Goal: Information Seeking & Learning: Learn about a topic

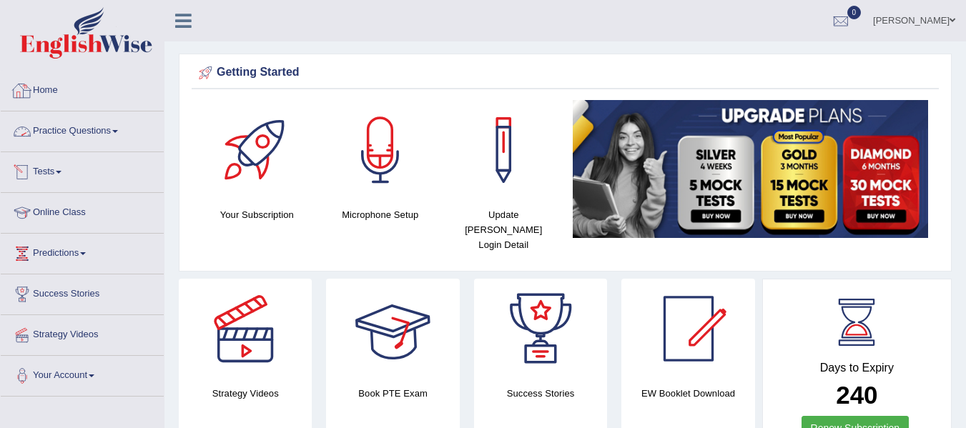
click at [80, 129] on link "Practice Questions" at bounding box center [82, 130] width 163 height 36
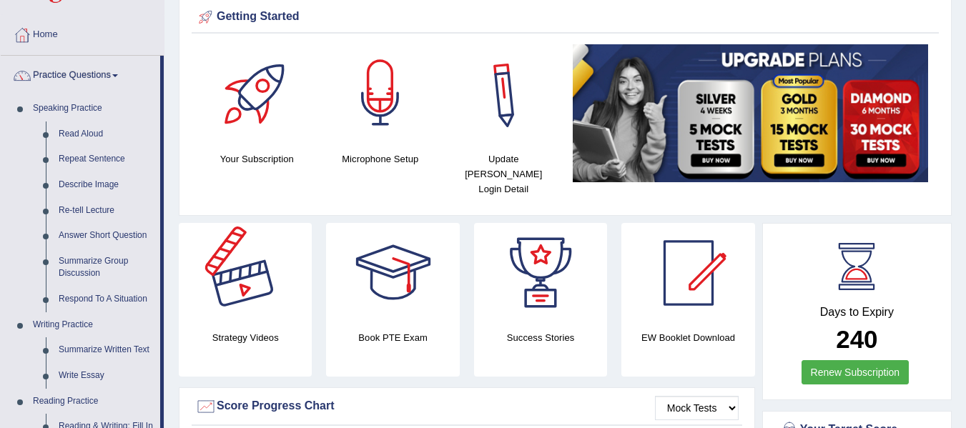
scroll to position [72, 0]
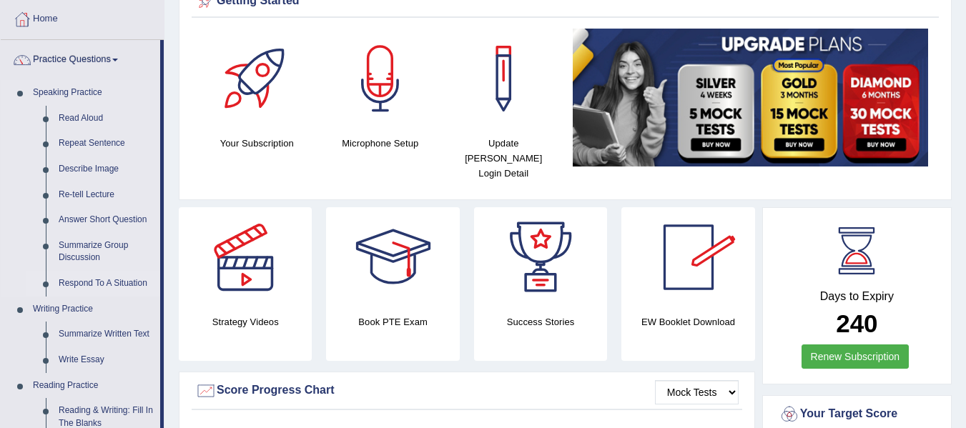
click at [127, 274] on link "Respond To A Situation" at bounding box center [106, 284] width 108 height 26
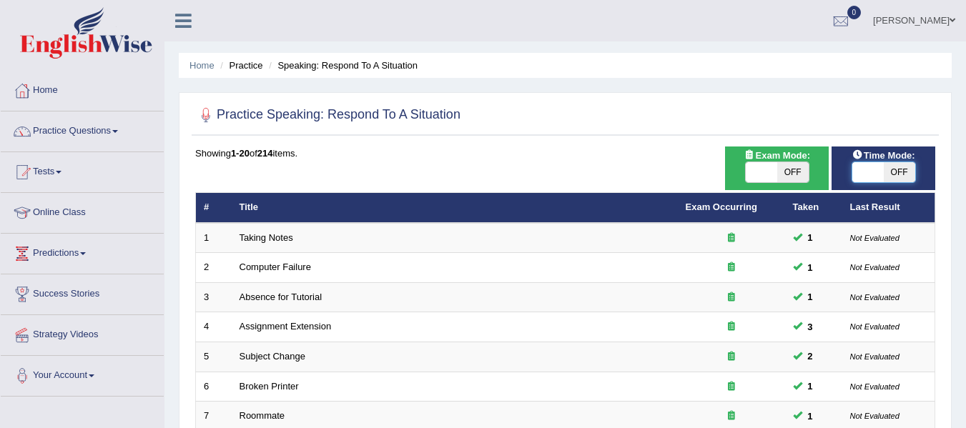
click at [868, 164] on span at bounding box center [867, 172] width 31 height 20
checkbox input "true"
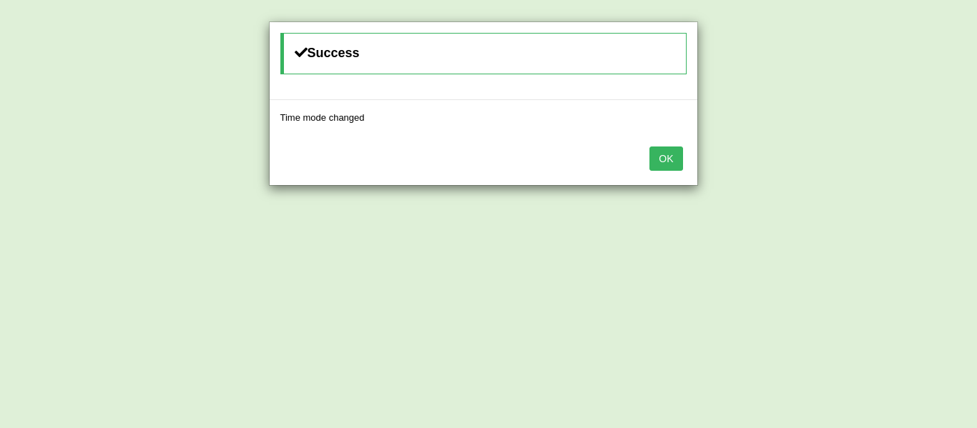
drag, startPoint x: 675, startPoint y: 154, endPoint x: 684, endPoint y: 163, distance: 12.1
click at [674, 155] on button "OK" at bounding box center [665, 159] width 33 height 24
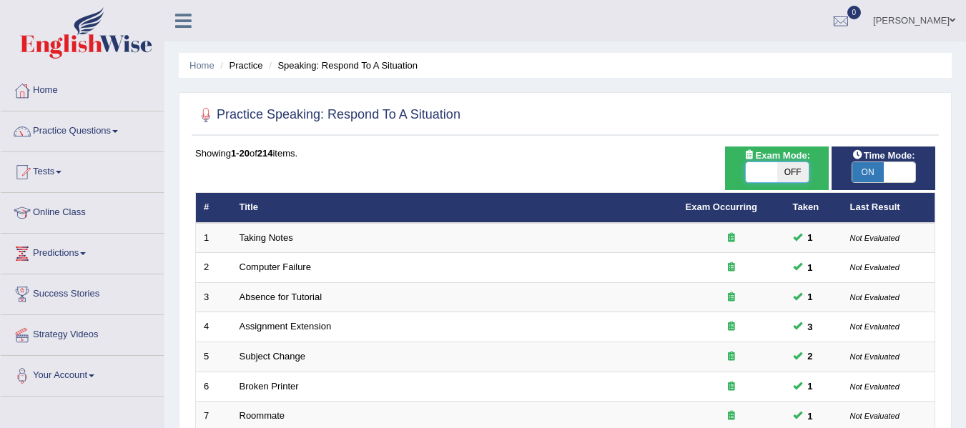
click at [757, 172] on span at bounding box center [761, 172] width 31 height 20
checkbox input "true"
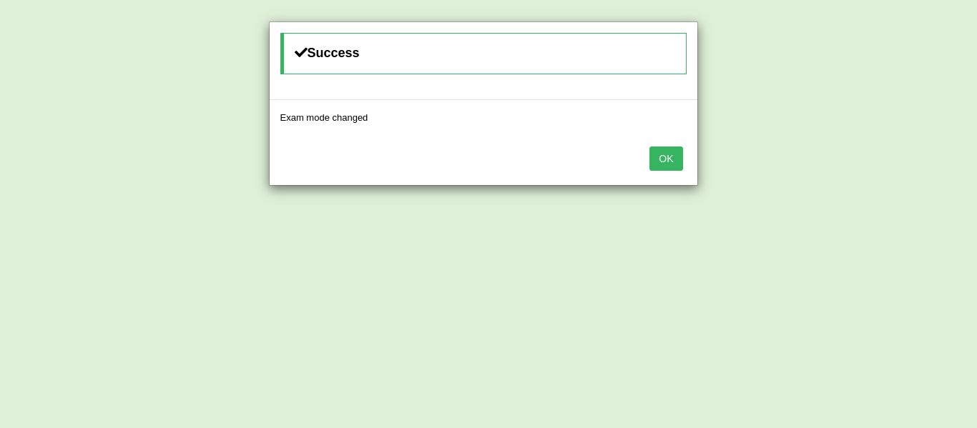
click at [660, 148] on button "OK" at bounding box center [665, 159] width 33 height 24
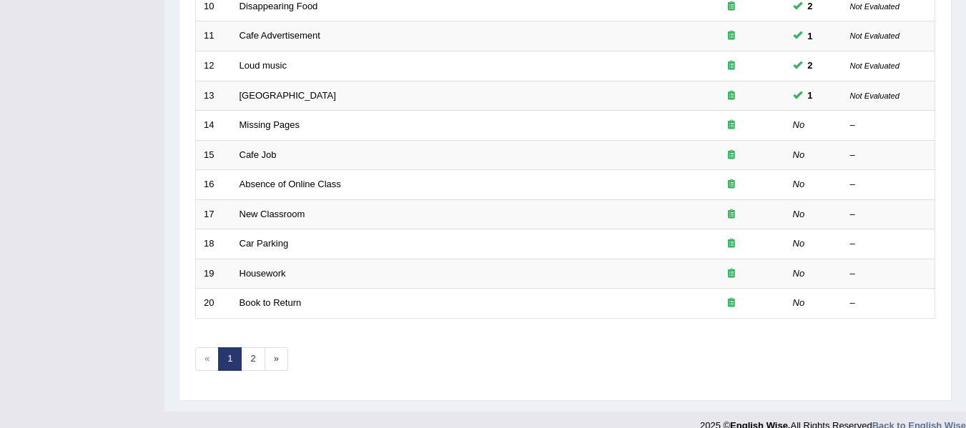
scroll to position [501, 0]
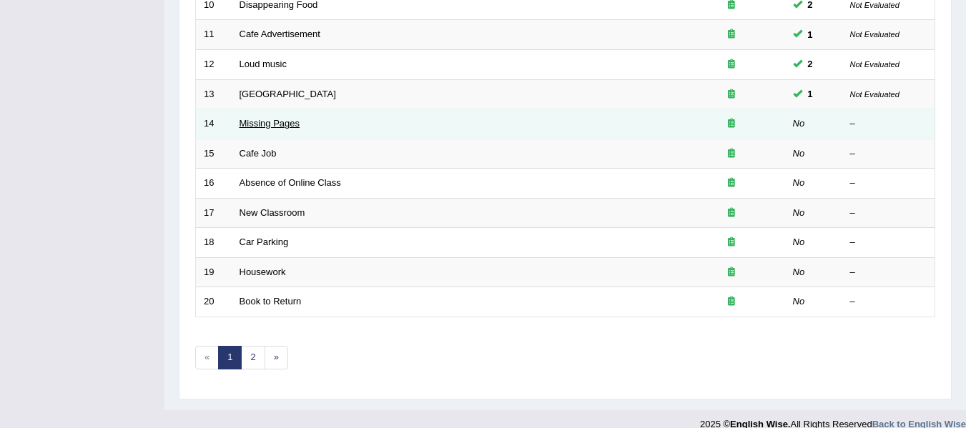
click at [270, 120] on link "Missing Pages" at bounding box center [270, 123] width 61 height 11
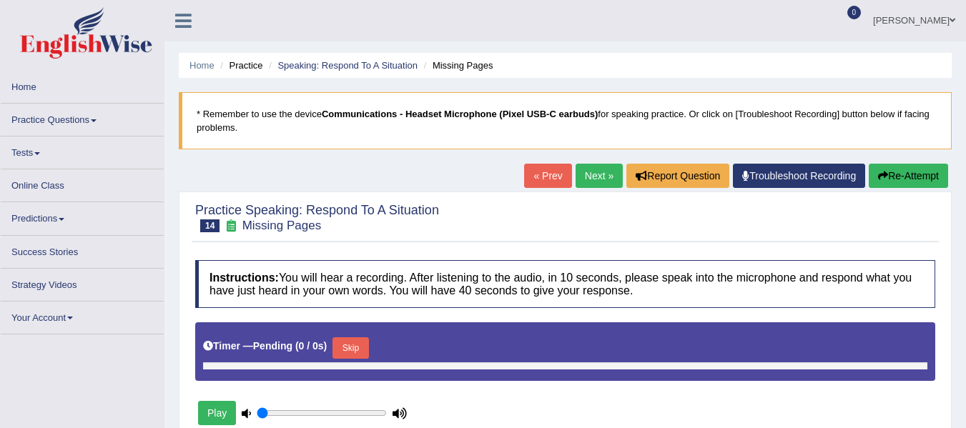
type input "0.75"
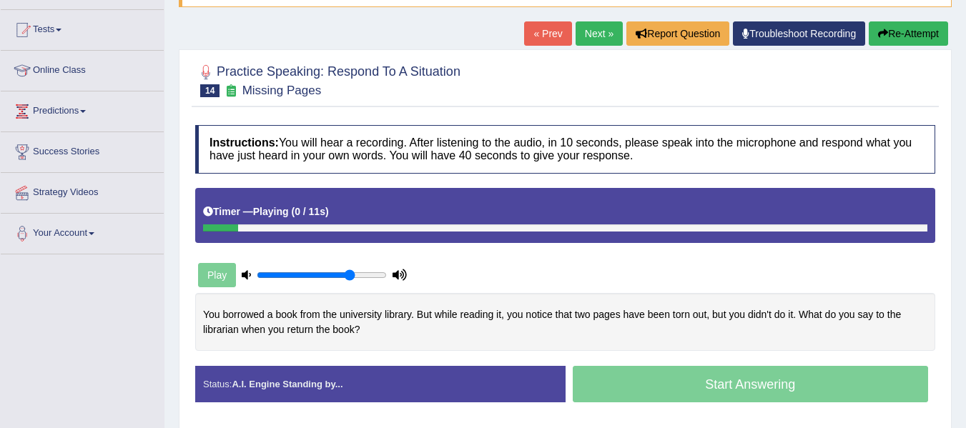
scroll to position [143, 0]
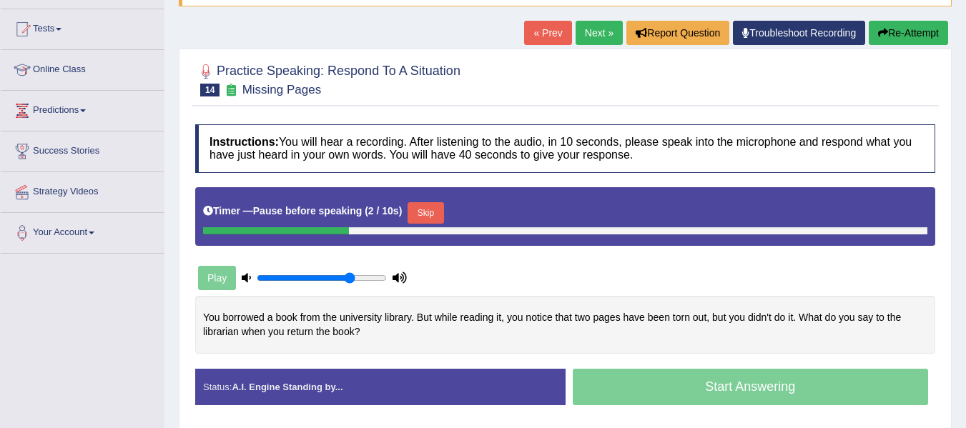
click at [422, 220] on button "Skip" at bounding box center [426, 212] width 36 height 21
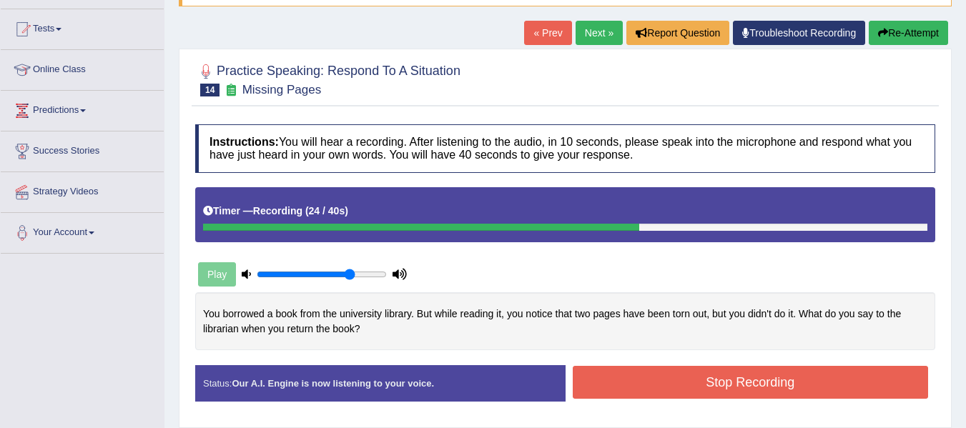
click at [654, 388] on button "Stop Recording" at bounding box center [751, 382] width 356 height 33
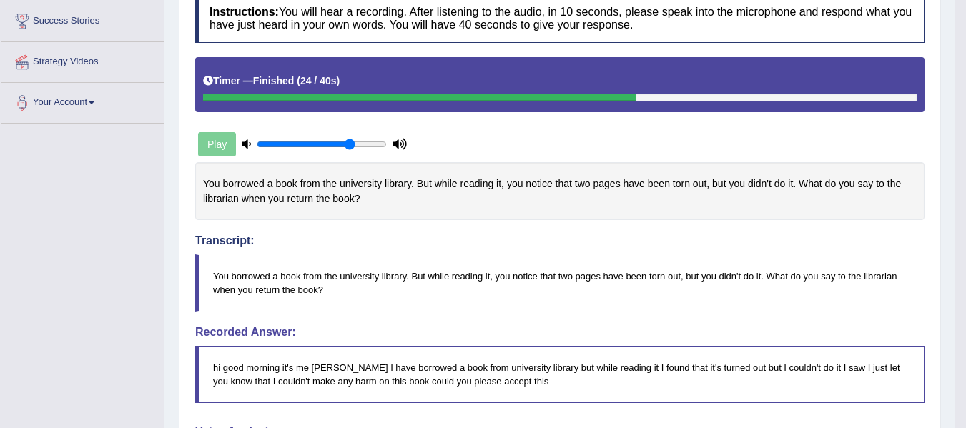
scroll to position [19, 0]
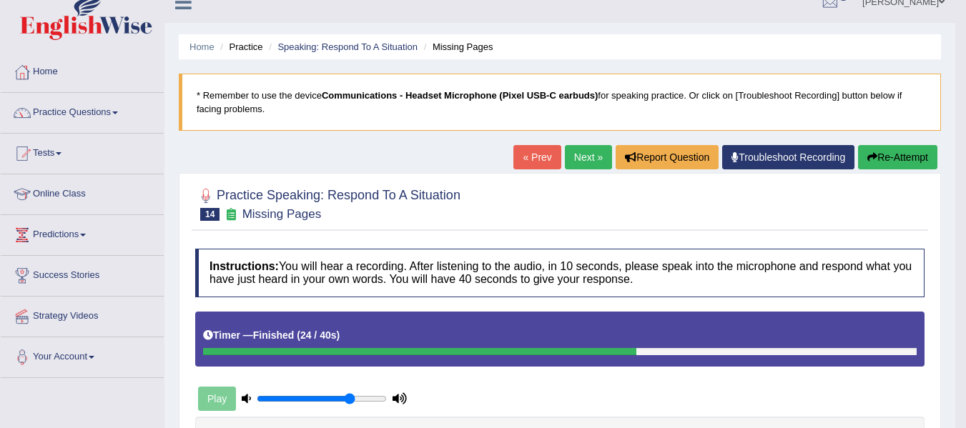
click at [929, 163] on button "Re-Attempt" at bounding box center [897, 157] width 79 height 24
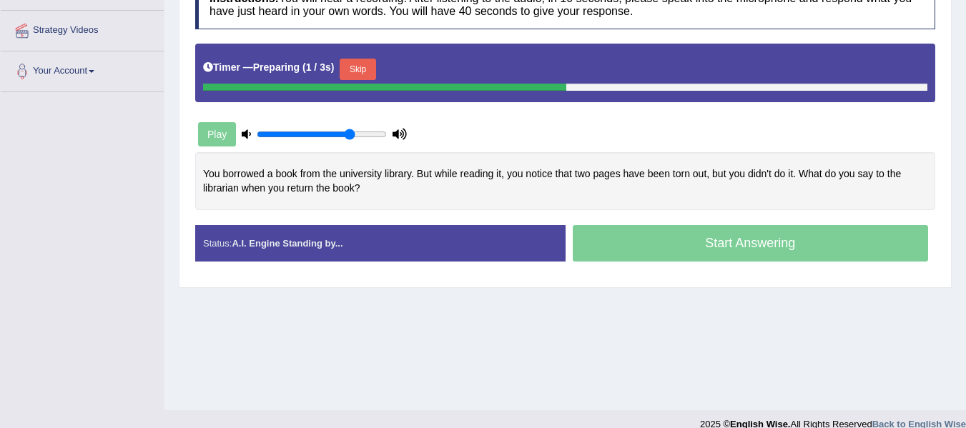
click at [374, 68] on button "Skip" at bounding box center [358, 69] width 36 height 21
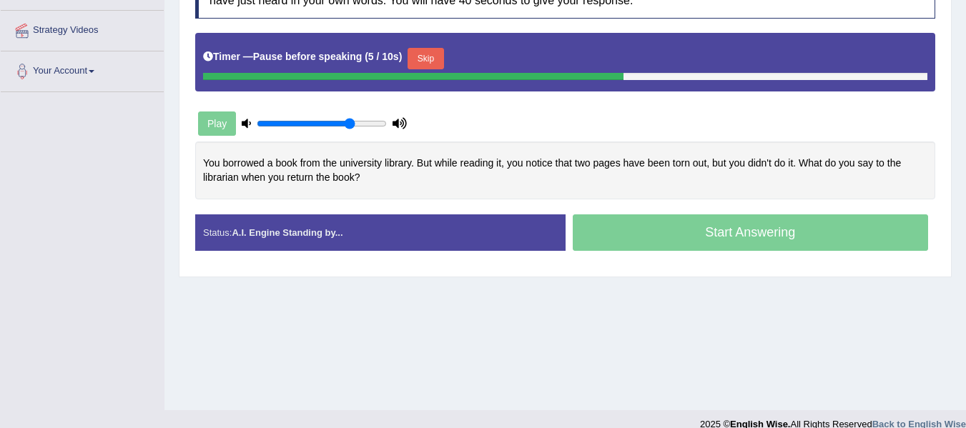
click at [437, 62] on button "Skip" at bounding box center [426, 58] width 36 height 21
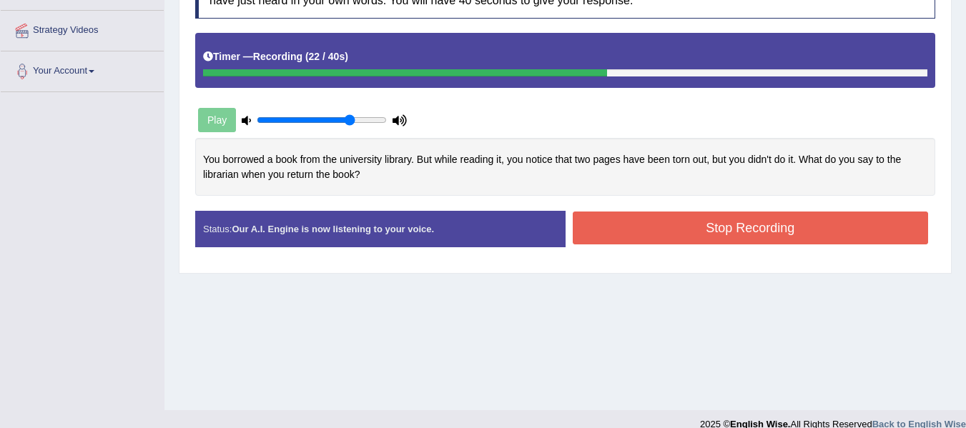
click at [794, 234] on button "Stop Recording" at bounding box center [751, 228] width 356 height 33
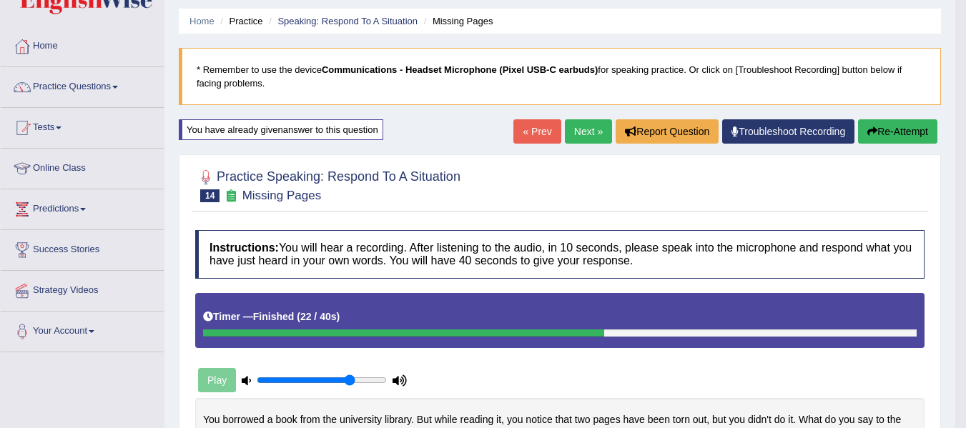
scroll to position [36, 0]
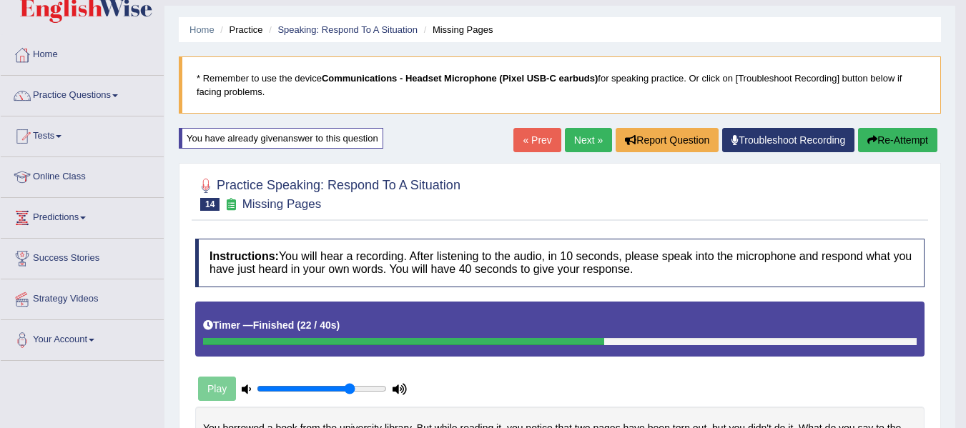
click at [885, 130] on button "Re-Attempt" at bounding box center [897, 140] width 79 height 24
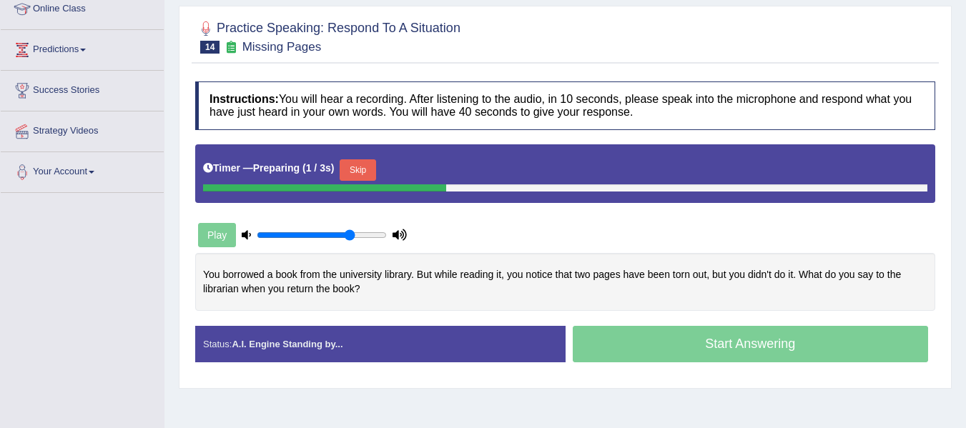
scroll to position [179, 0]
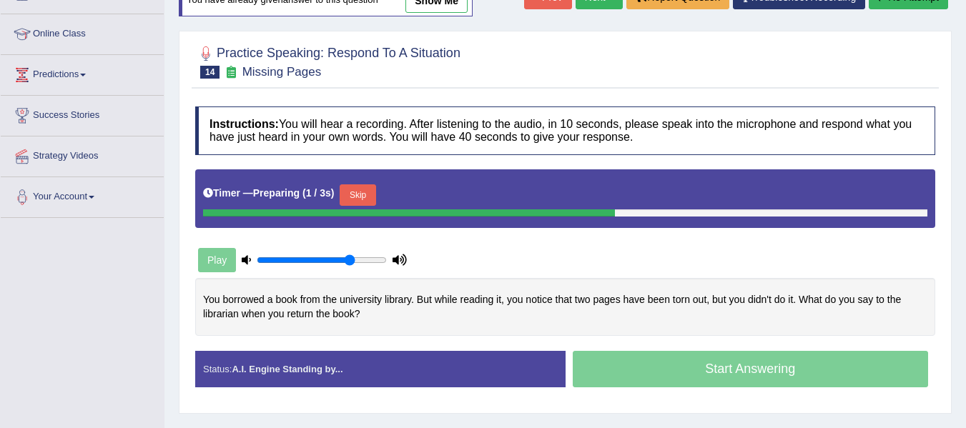
click at [362, 187] on button "Skip" at bounding box center [358, 194] width 36 height 21
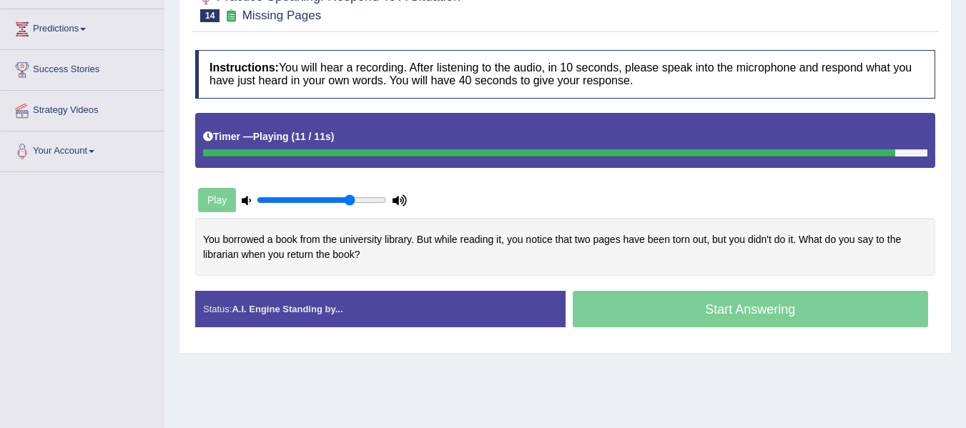
scroll to position [250, 0]
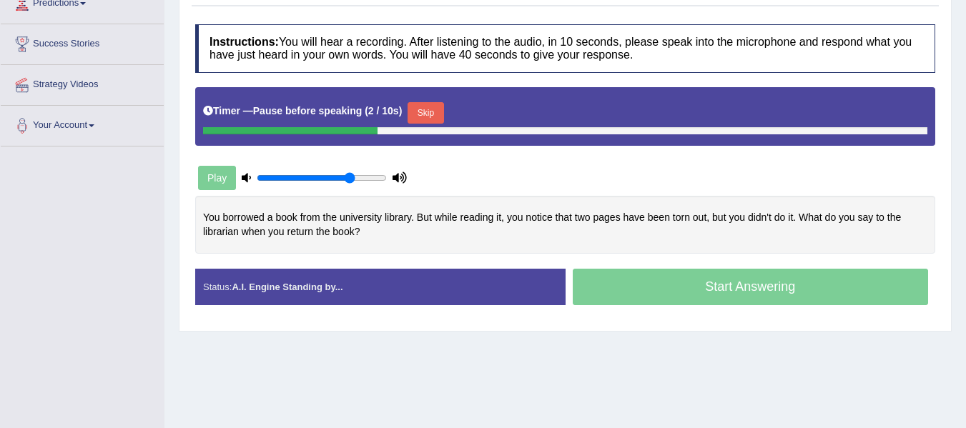
click at [432, 114] on button "Skip" at bounding box center [426, 112] width 36 height 21
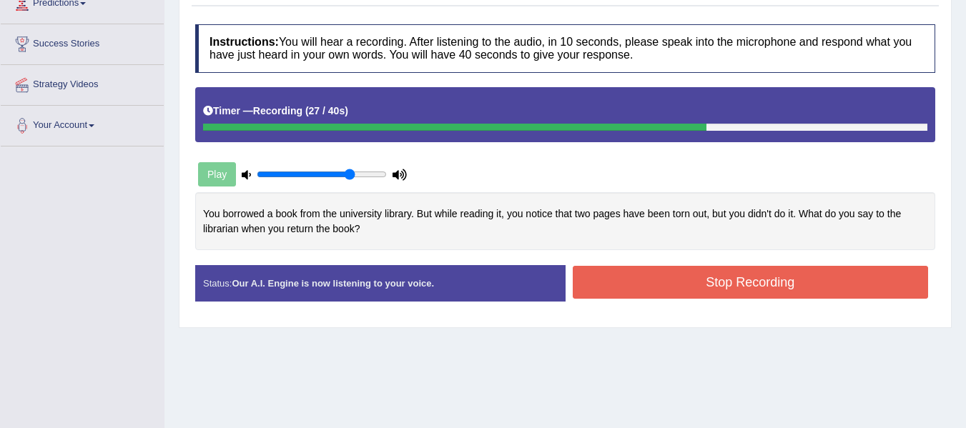
drag, startPoint x: 721, startPoint y: 290, endPoint x: 721, endPoint y: 298, distance: 8.6
click at [721, 296] on button "Stop Recording" at bounding box center [751, 282] width 356 height 33
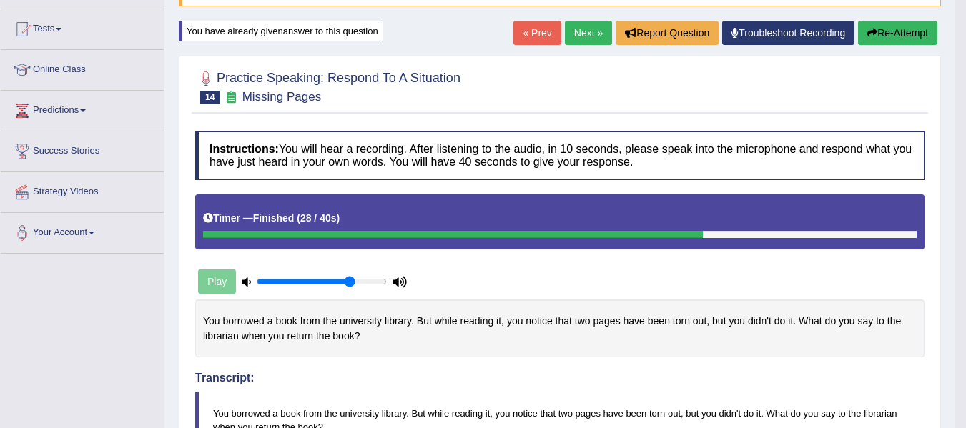
scroll to position [0, 0]
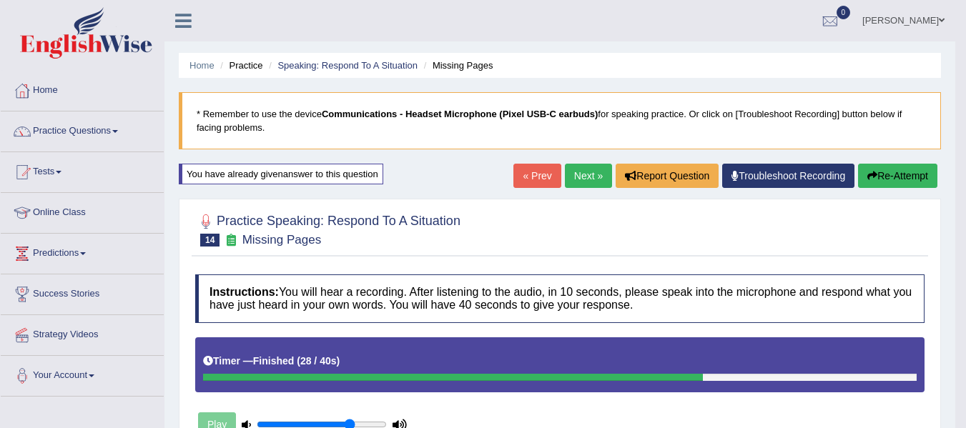
click at [589, 169] on link "Next »" at bounding box center [588, 176] width 47 height 24
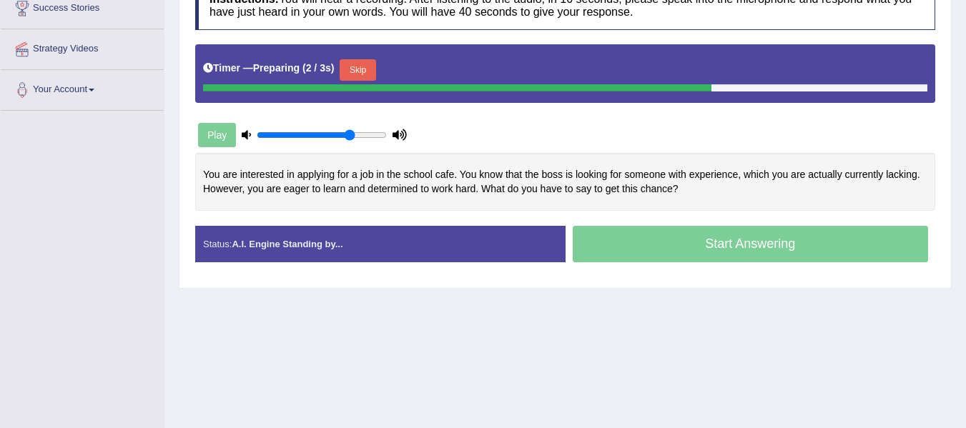
click at [358, 69] on button "Skip" at bounding box center [358, 69] width 36 height 21
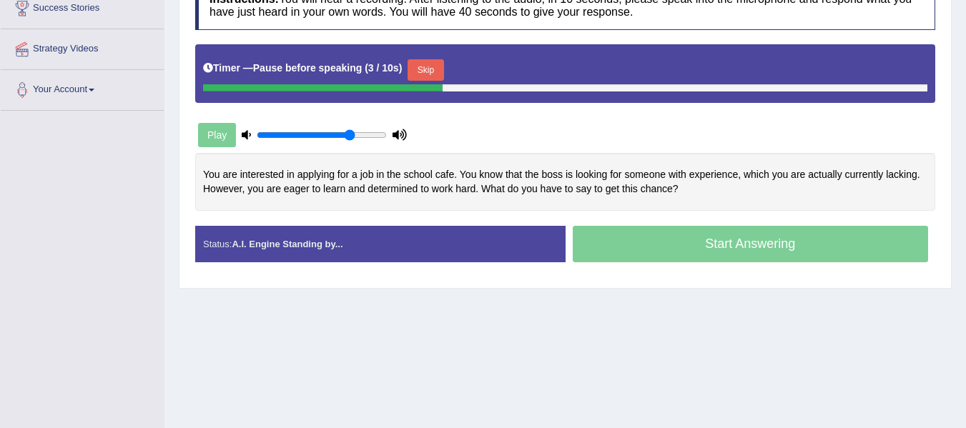
click at [420, 67] on button "Skip" at bounding box center [426, 69] width 36 height 21
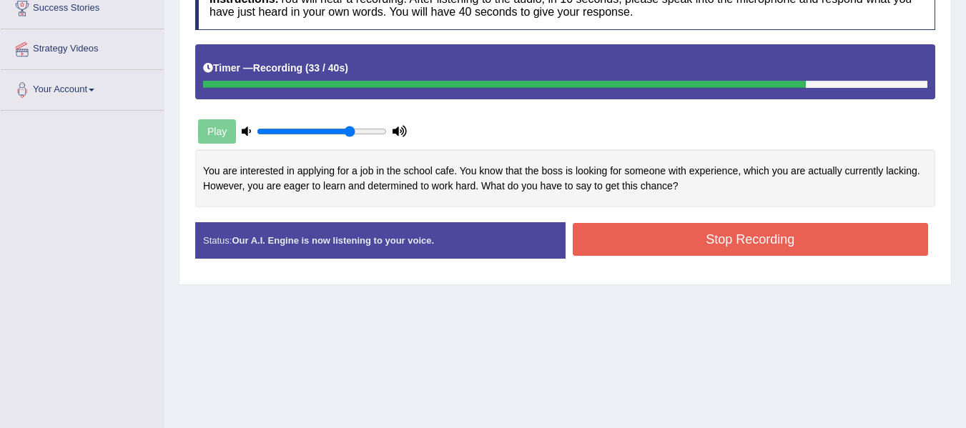
click at [611, 237] on button "Stop Recording" at bounding box center [751, 239] width 356 height 33
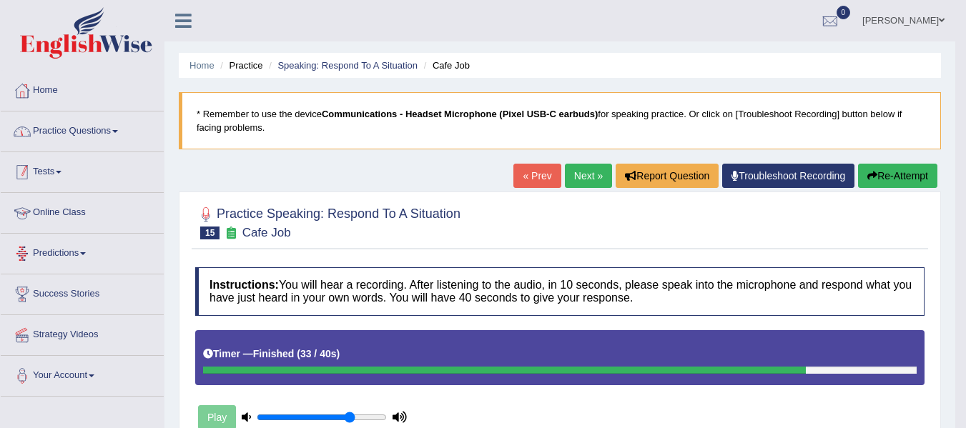
click at [91, 125] on link "Practice Questions" at bounding box center [82, 130] width 163 height 36
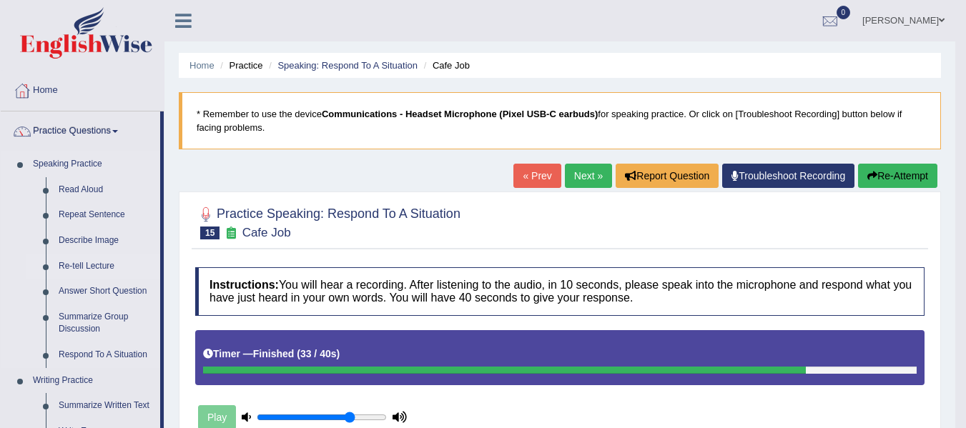
click at [106, 259] on link "Re-tell Lecture" at bounding box center [106, 267] width 108 height 26
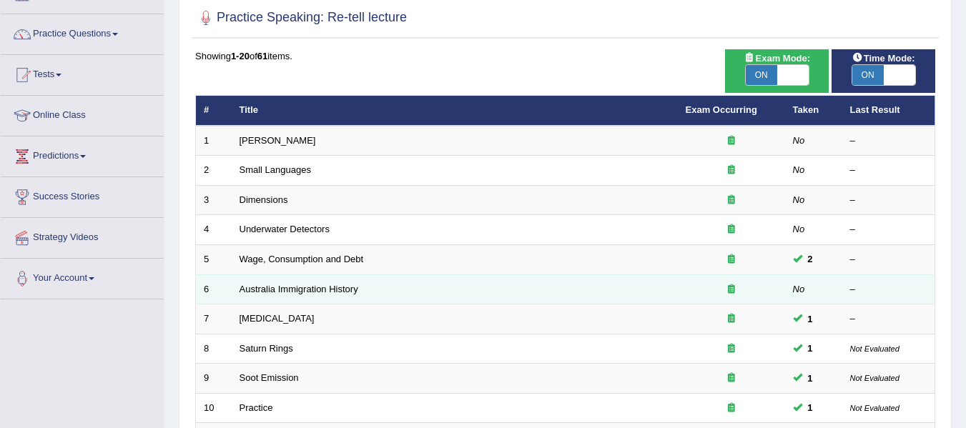
scroll to position [72, 0]
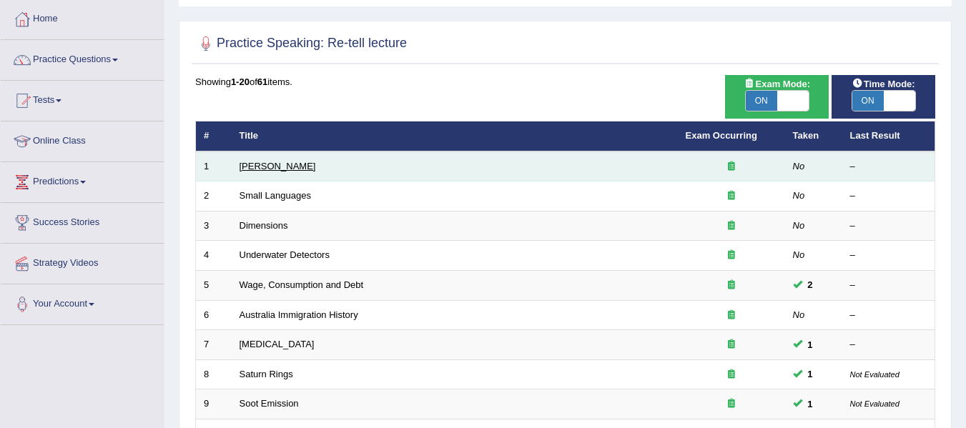
click at [276, 164] on link "[PERSON_NAME]" at bounding box center [278, 166] width 77 height 11
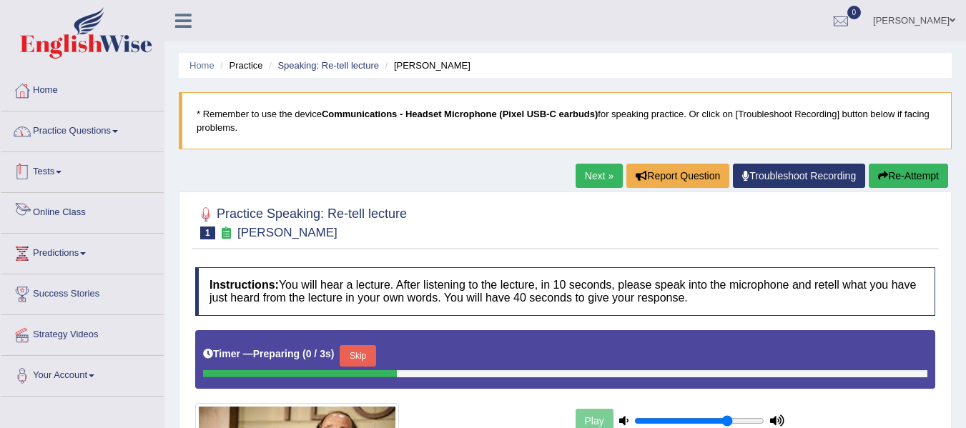
click at [74, 134] on link "Practice Questions" at bounding box center [82, 130] width 163 height 36
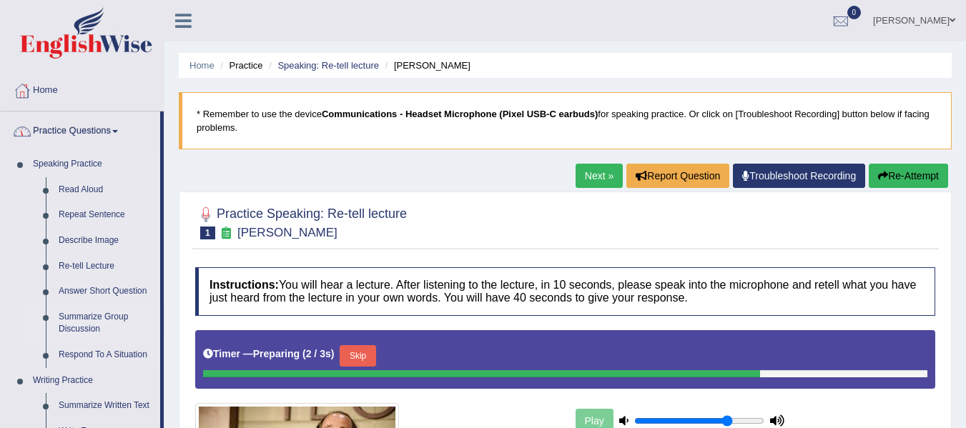
click at [108, 319] on link "Summarize Group Discussion" at bounding box center [106, 324] width 108 height 38
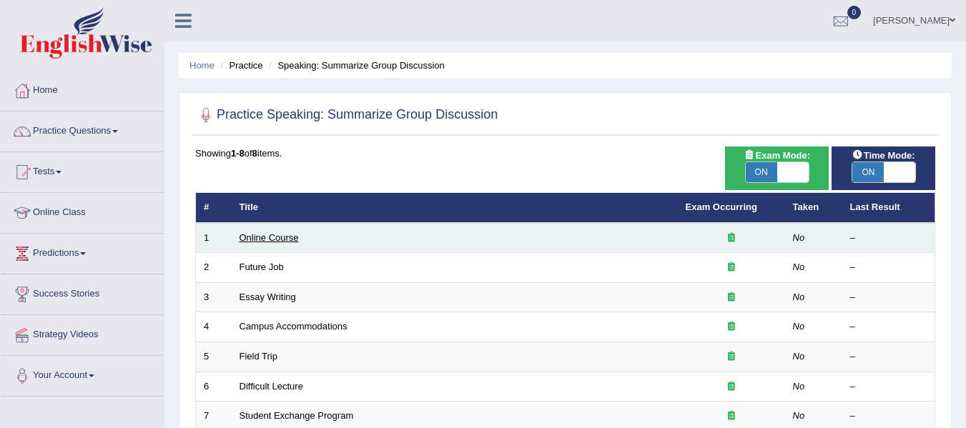
click at [297, 233] on link "Online Course" at bounding box center [269, 237] width 59 height 11
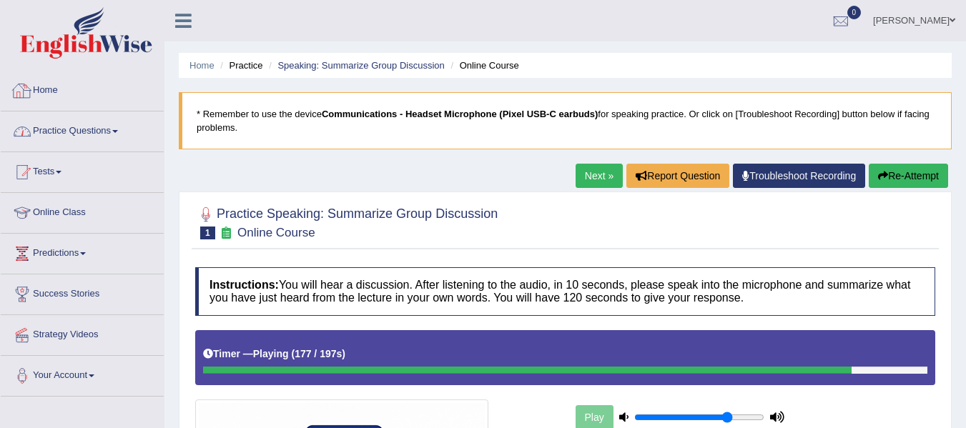
click at [73, 135] on link "Practice Questions" at bounding box center [82, 130] width 163 height 36
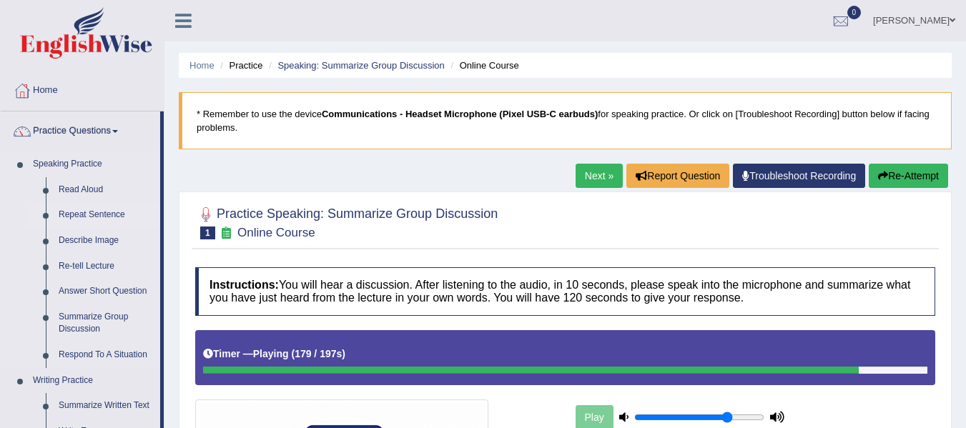
click at [97, 210] on link "Repeat Sentence" at bounding box center [106, 215] width 108 height 26
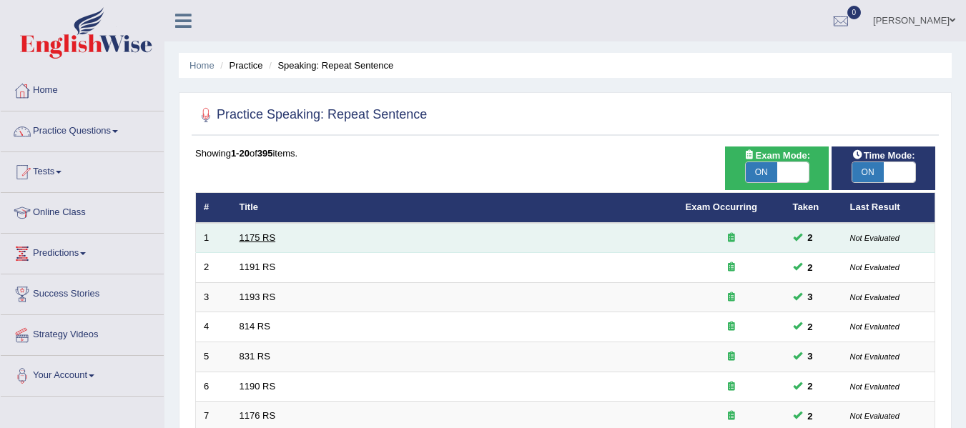
click at [270, 241] on link "1175 RS" at bounding box center [258, 237] width 36 height 11
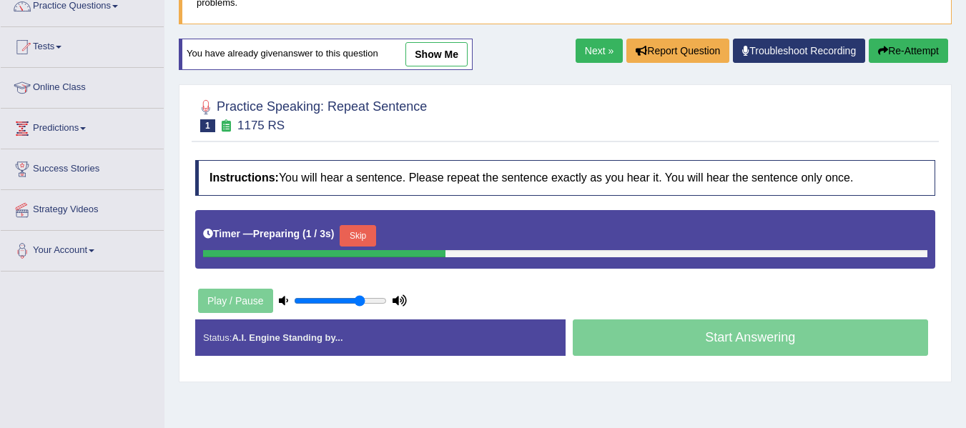
scroll to position [143, 0]
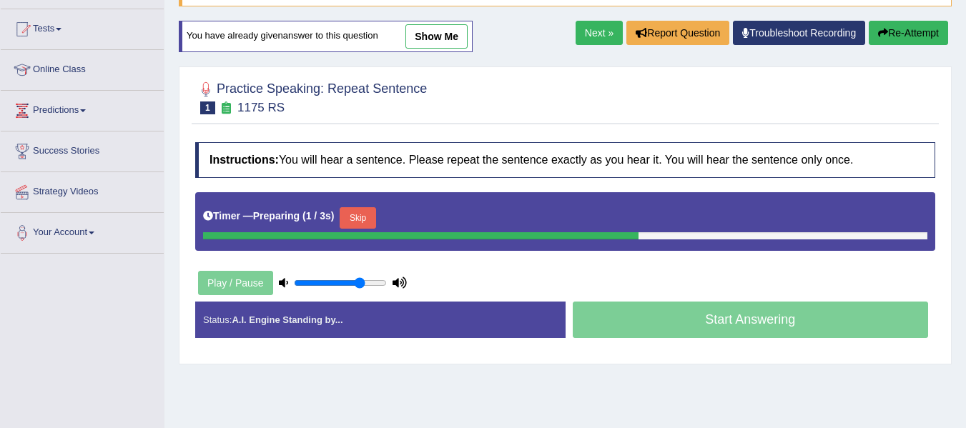
click at [375, 217] on button "Skip" at bounding box center [358, 217] width 36 height 21
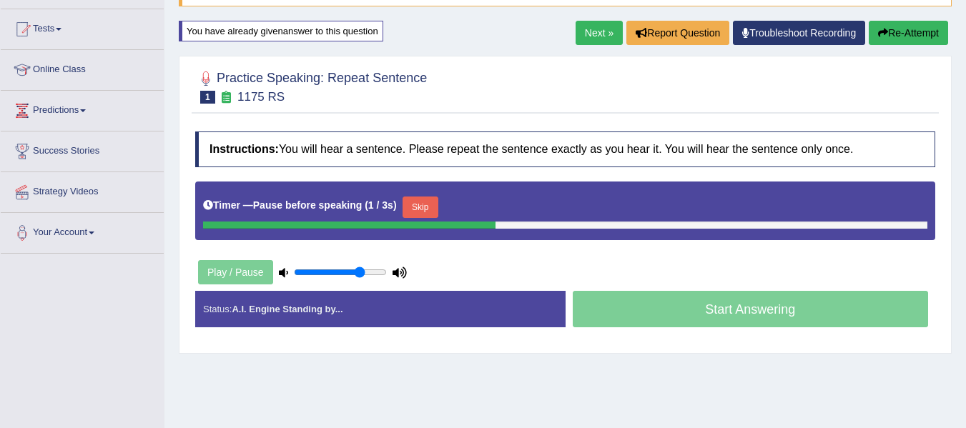
click at [415, 205] on button "Skip" at bounding box center [421, 207] width 36 height 21
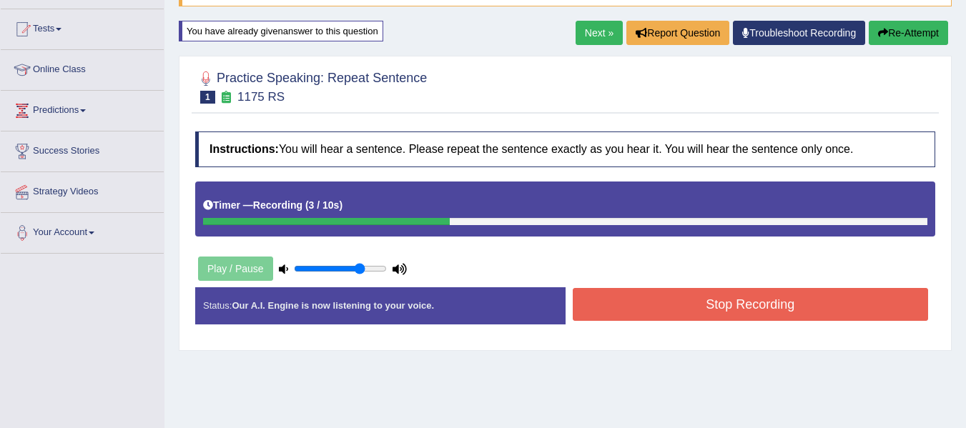
click at [669, 316] on button "Stop Recording" at bounding box center [751, 304] width 356 height 33
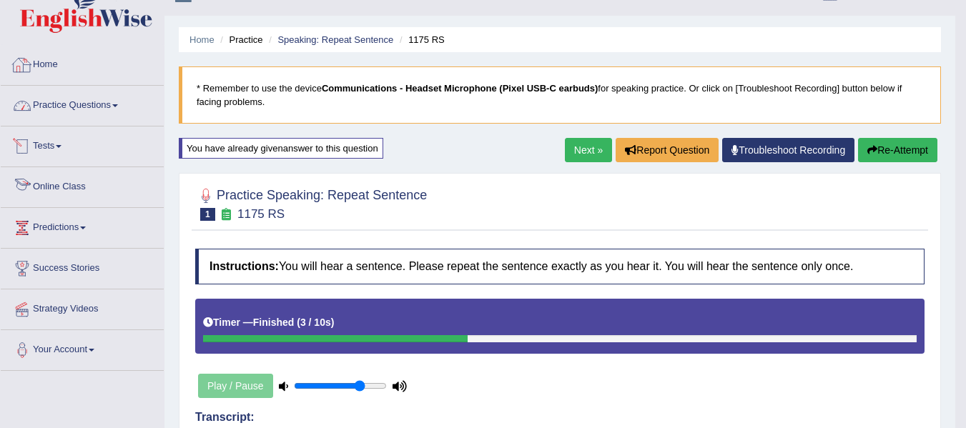
scroll to position [0, 0]
